Goal: Navigation & Orientation: Find specific page/section

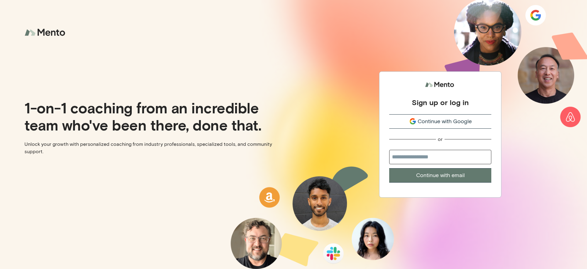
click at [425, 153] on input "email" at bounding box center [440, 157] width 102 height 14
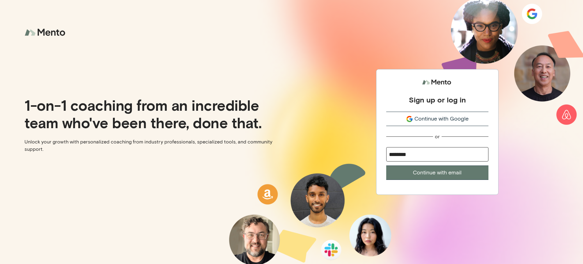
type input "********"
click at [448, 122] on span "Continue with Google" at bounding box center [441, 119] width 54 height 8
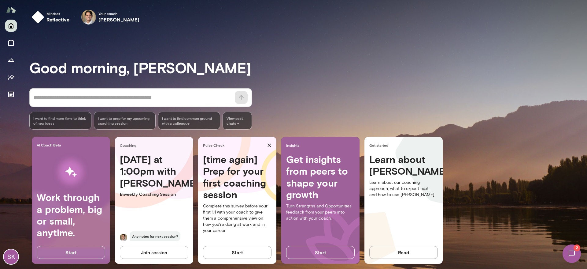
scroll to position [7, 0]
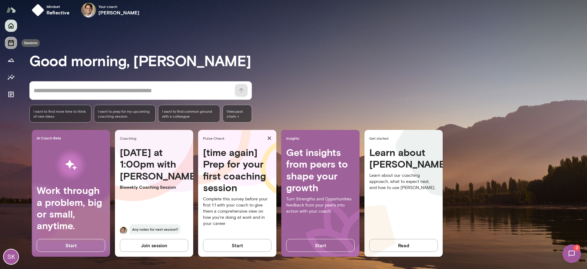
click at [12, 43] on icon "Sessions" at bounding box center [10, 42] width 7 height 7
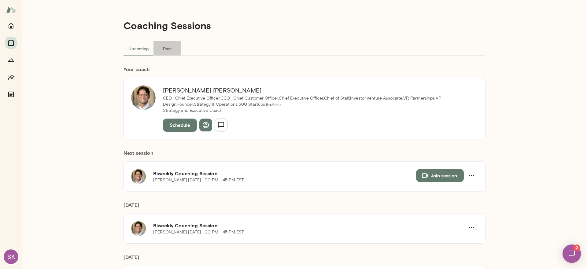
click at [166, 45] on button "Past" at bounding box center [168, 48] width 28 height 15
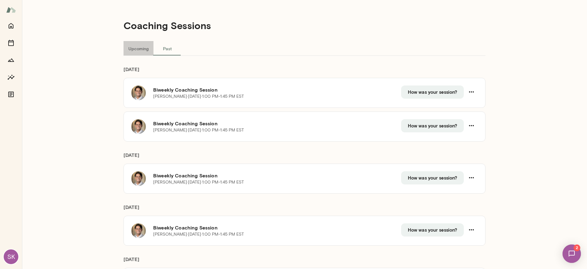
click at [141, 46] on button "Upcoming" at bounding box center [139, 48] width 30 height 15
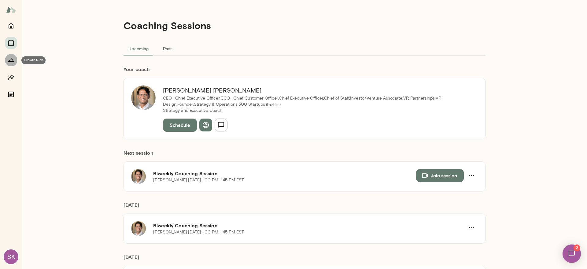
click at [8, 62] on icon "Growth Plan" at bounding box center [10, 59] width 7 height 7
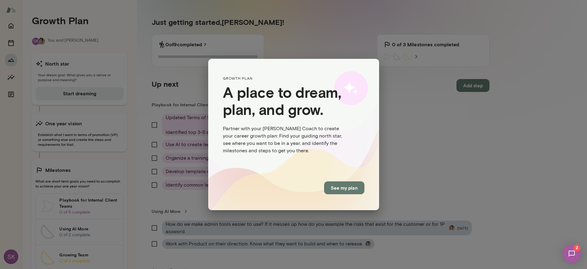
click at [443, 105] on div "GROWTH PLAN A place to dream, plan, and grow. Partner with your Mento Coach to …" at bounding box center [293, 134] width 587 height 269
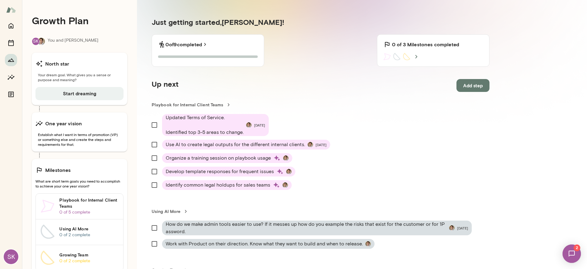
click at [19, 42] on div "SK" at bounding box center [11, 144] width 22 height 249
click at [16, 42] on button "Sessions" at bounding box center [11, 43] width 12 height 12
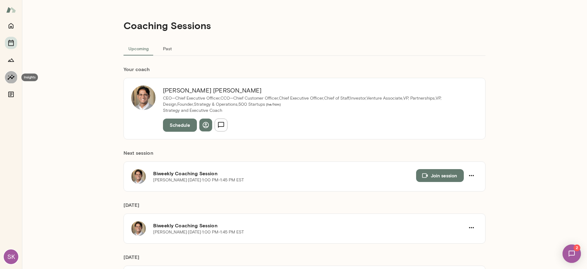
click at [14, 72] on button "Insights" at bounding box center [11, 77] width 12 height 12
